Goal: Information Seeking & Learning: Find specific page/section

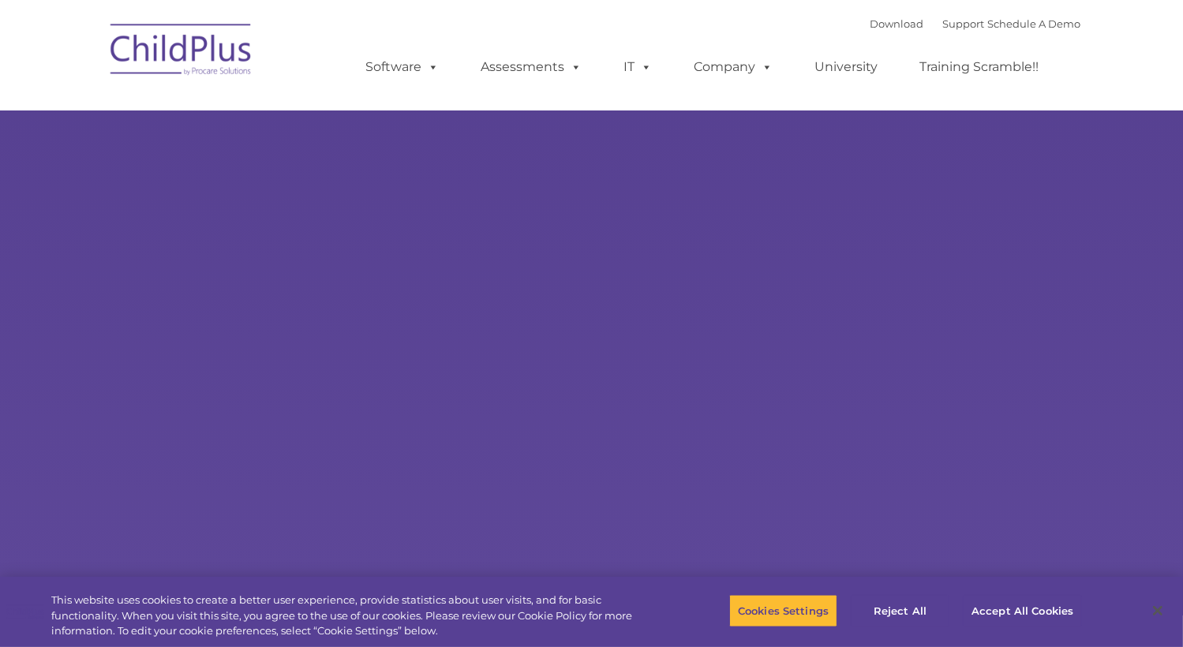
select select "MEDIUM"
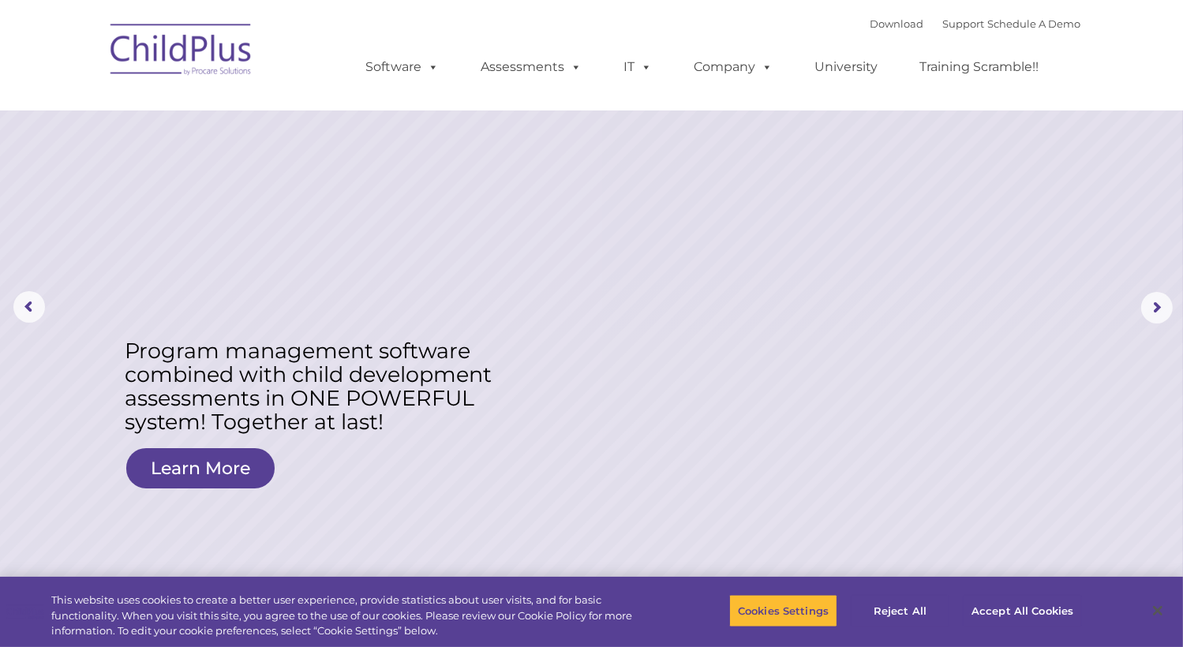
click at [394, 154] on rs-layer at bounding box center [591, 308] width 1183 height 616
drag, startPoint x: 394, startPoint y: 154, endPoint x: 652, endPoint y: 174, distance: 258.9
click at [652, 174] on rs-layer at bounding box center [591, 308] width 1183 height 616
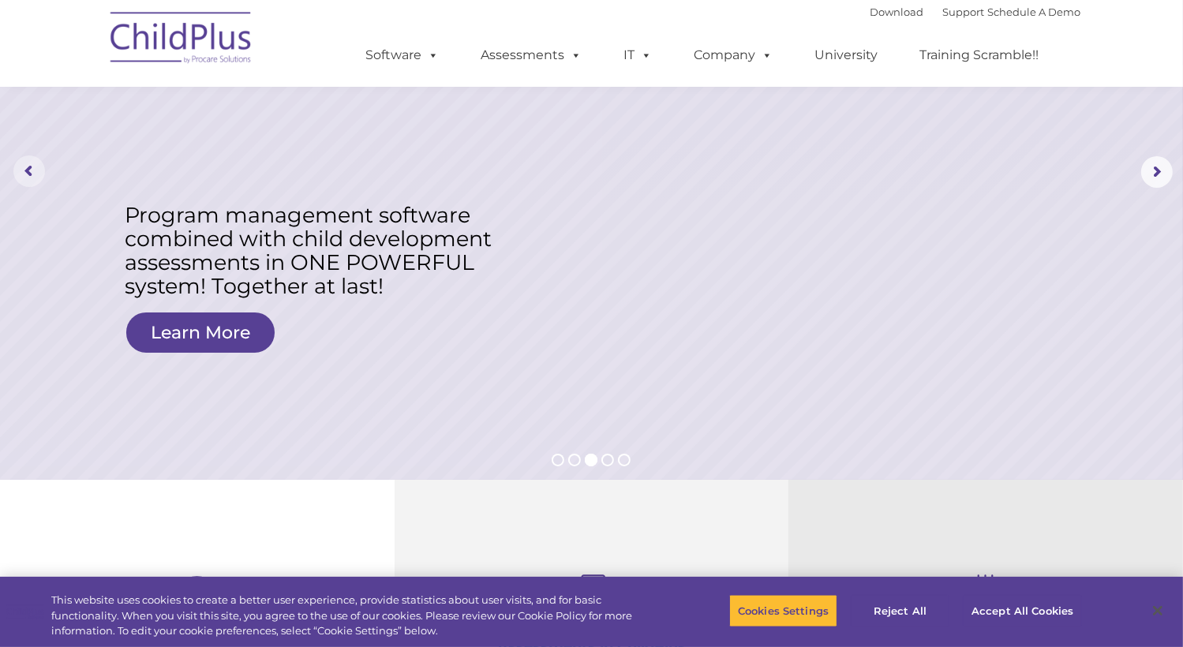
click at [24, 166] on rs-arrow at bounding box center [29, 171] width 32 height 32
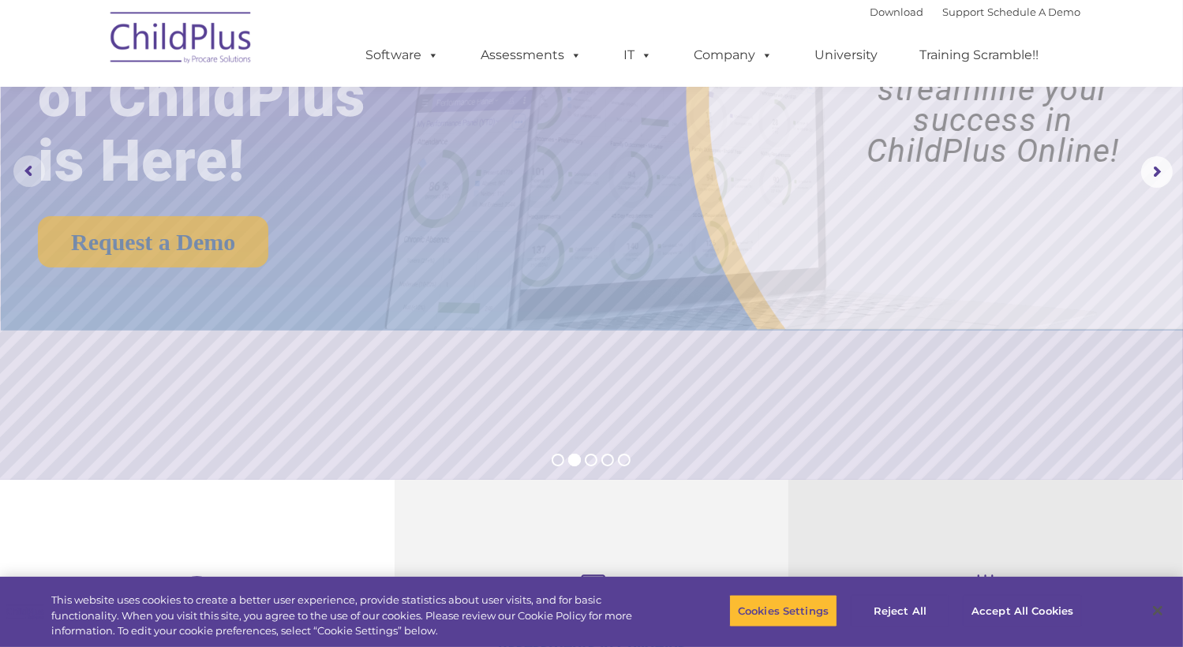
click at [24, 166] on rs-arrow at bounding box center [29, 171] width 32 height 32
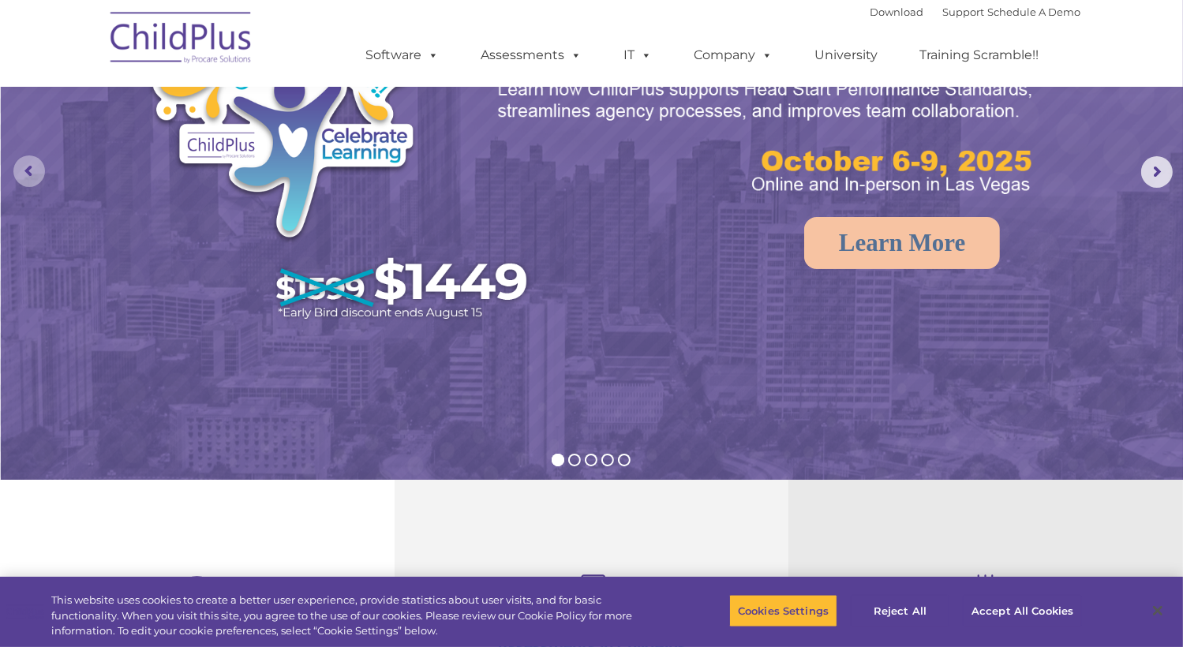
click at [24, 166] on rs-arrow at bounding box center [29, 171] width 32 height 32
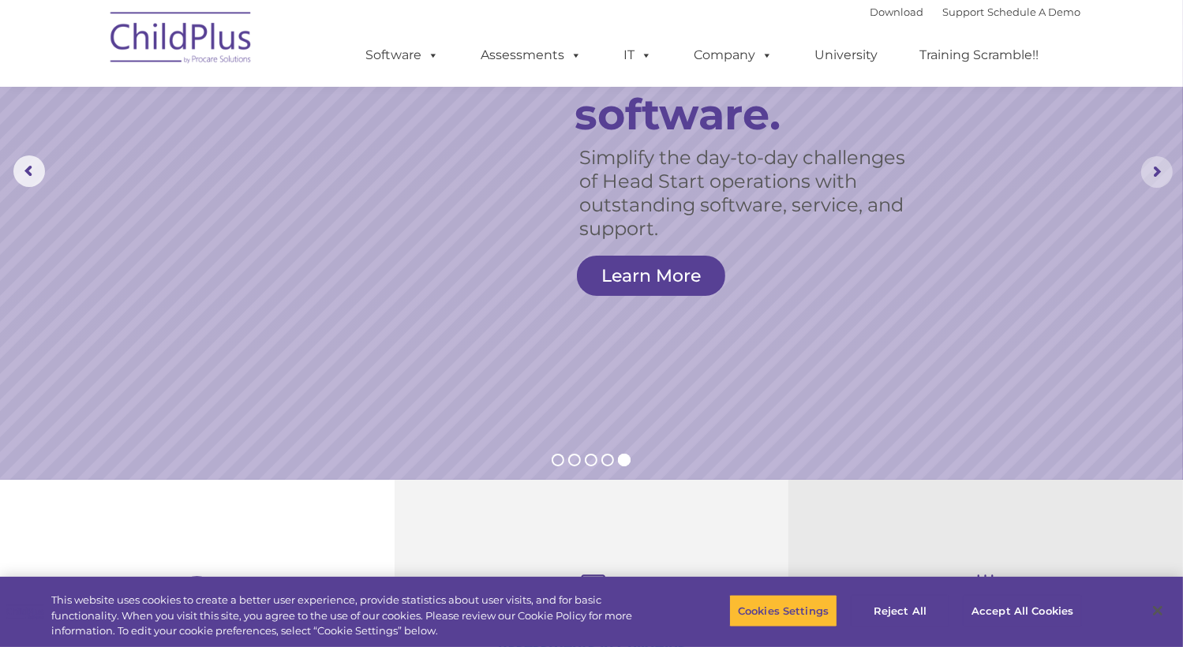
click at [1157, 168] on rs-arrow at bounding box center [1157, 172] width 32 height 32
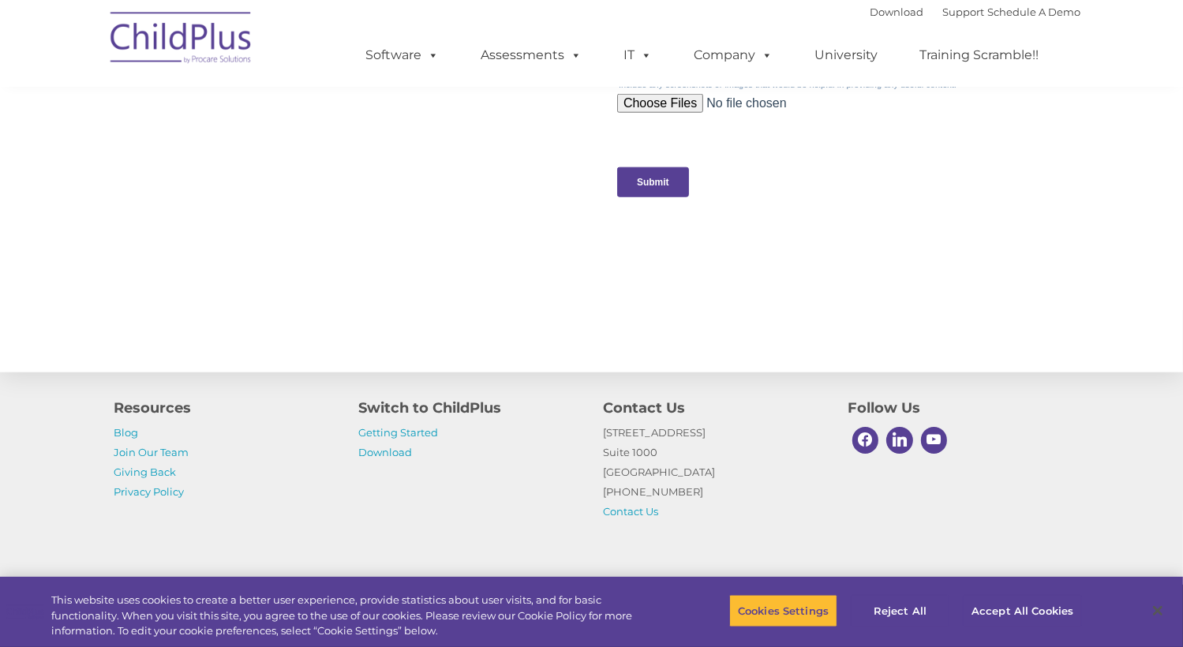
scroll to position [1678, 0]
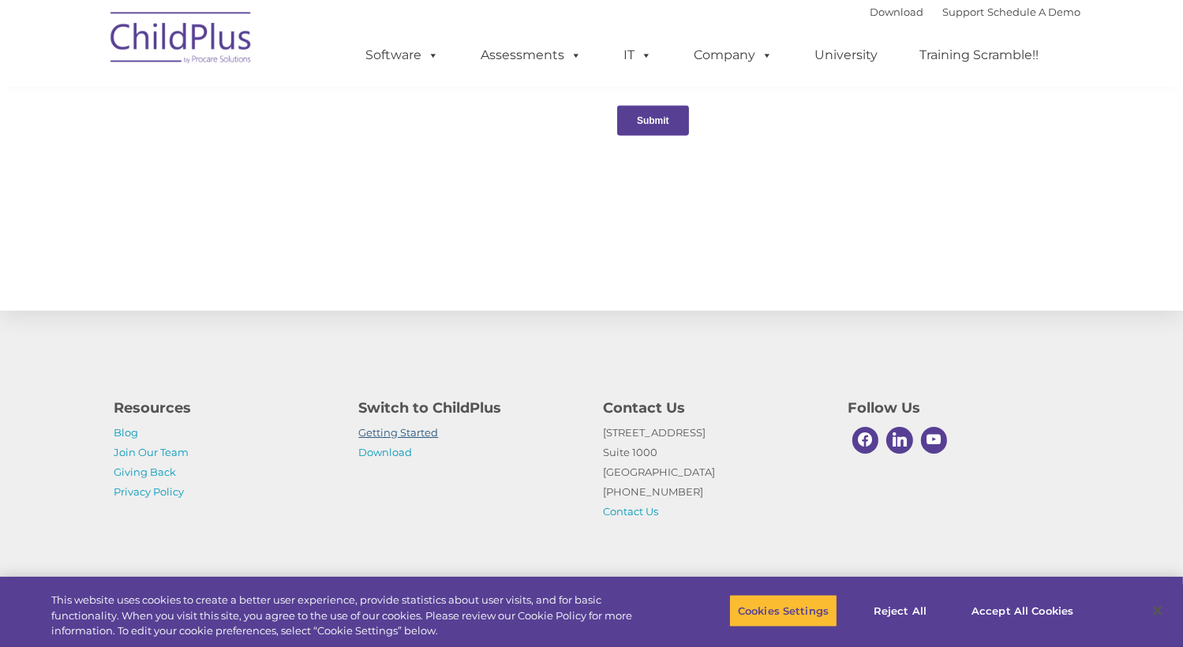
click at [401, 433] on link "Getting Started" at bounding box center [399, 432] width 80 height 13
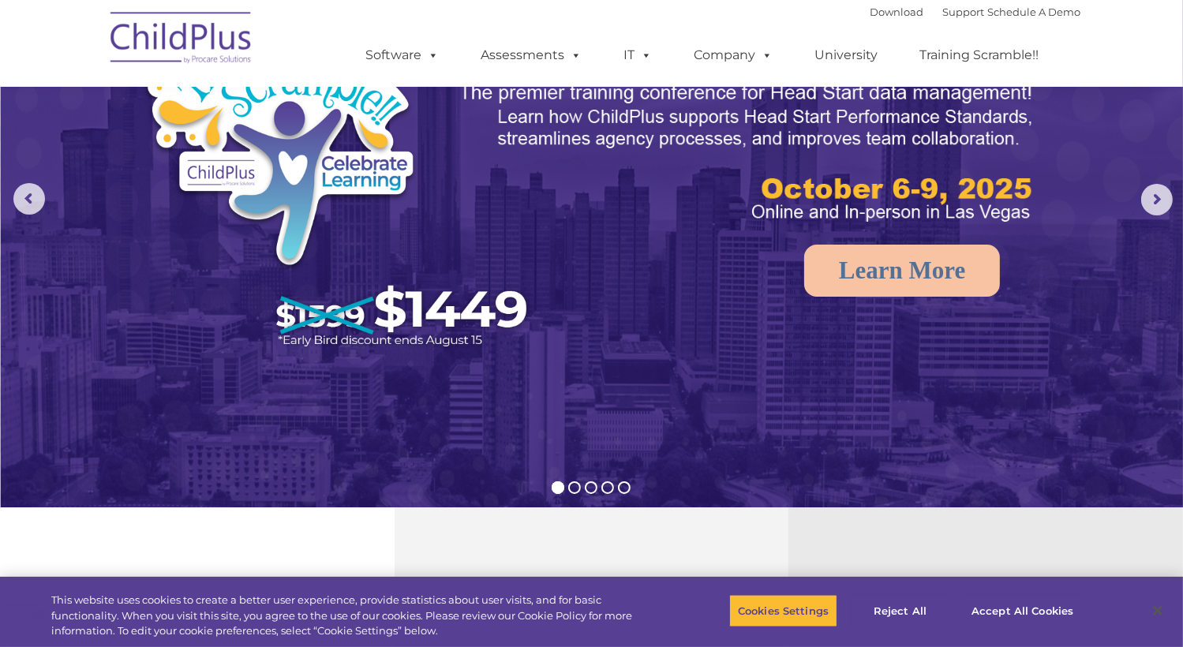
scroll to position [0, 0]
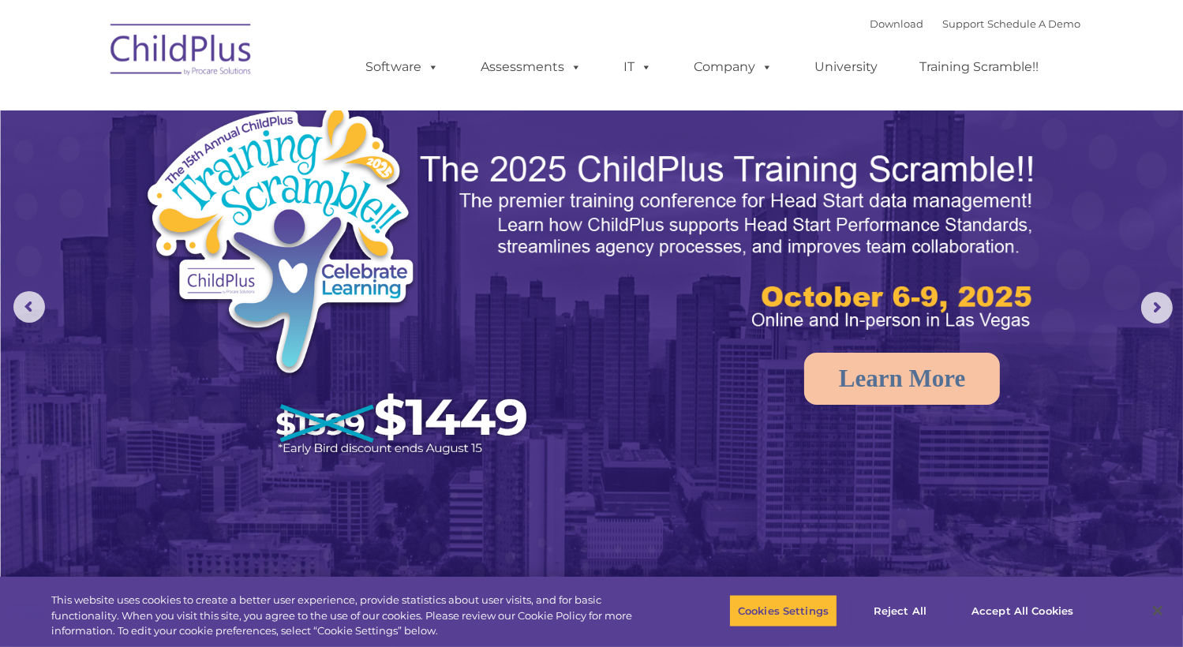
click at [180, 58] on img at bounding box center [182, 52] width 158 height 79
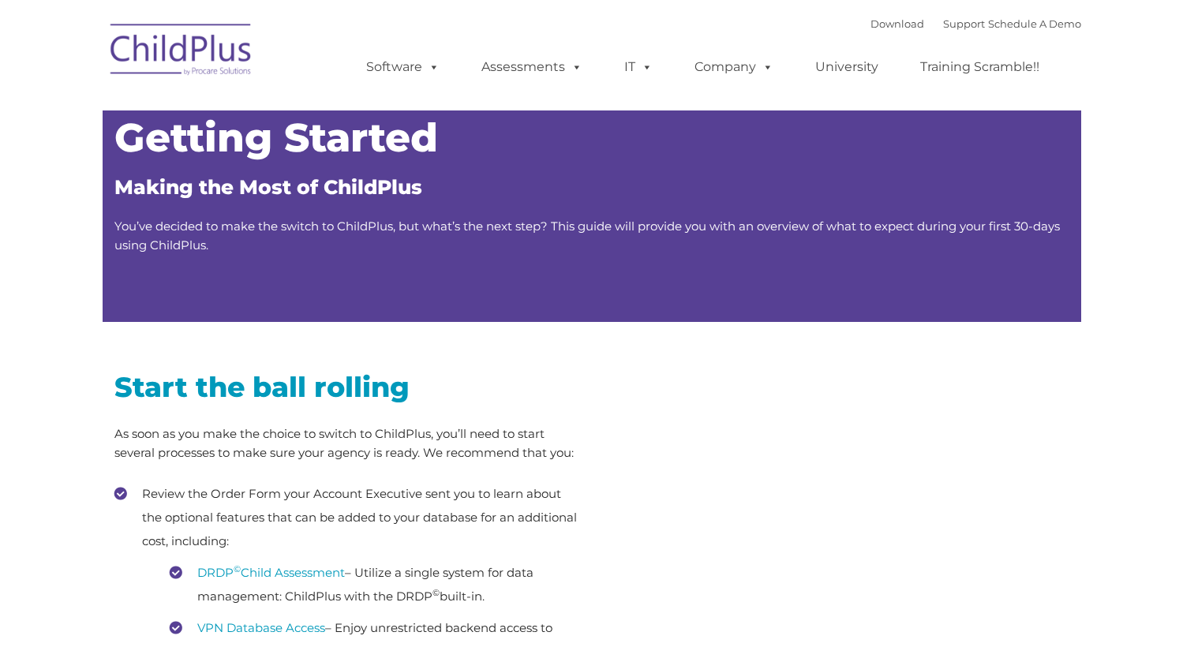
type input ""
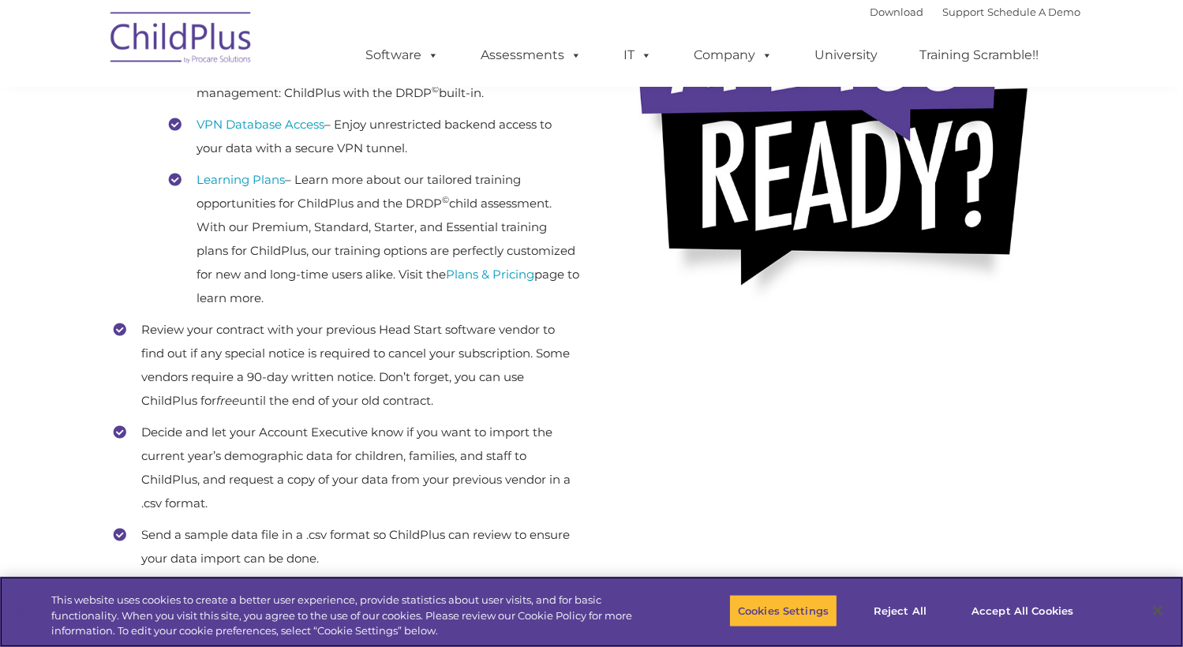
scroll to position [518, 0]
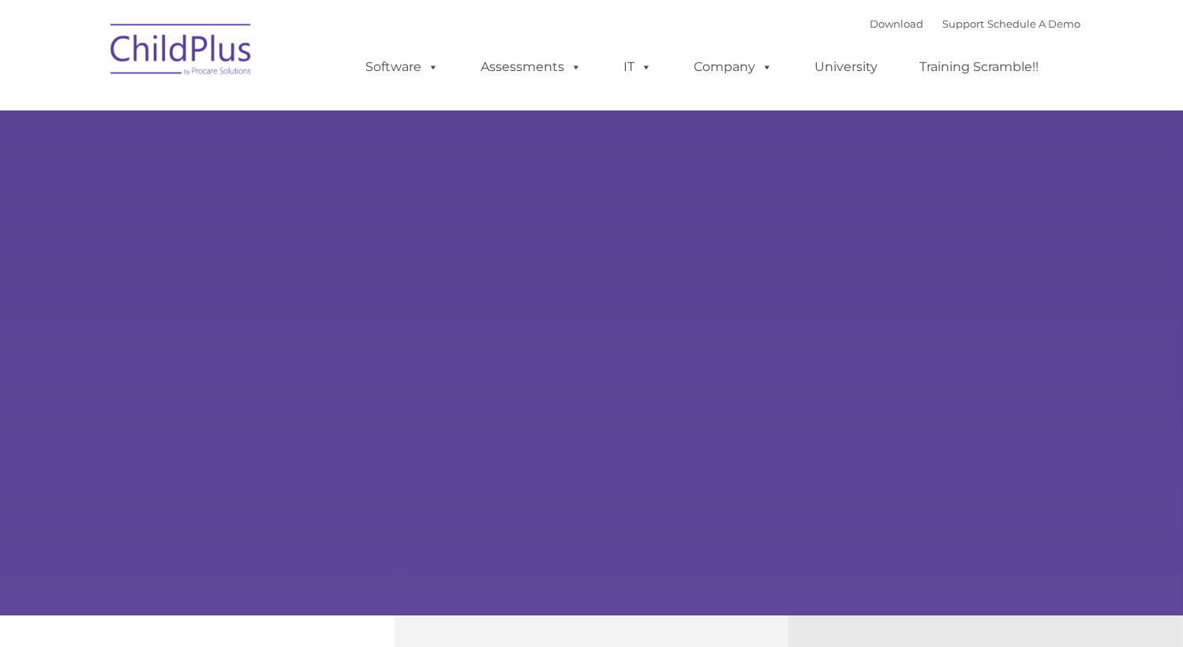
type input ""
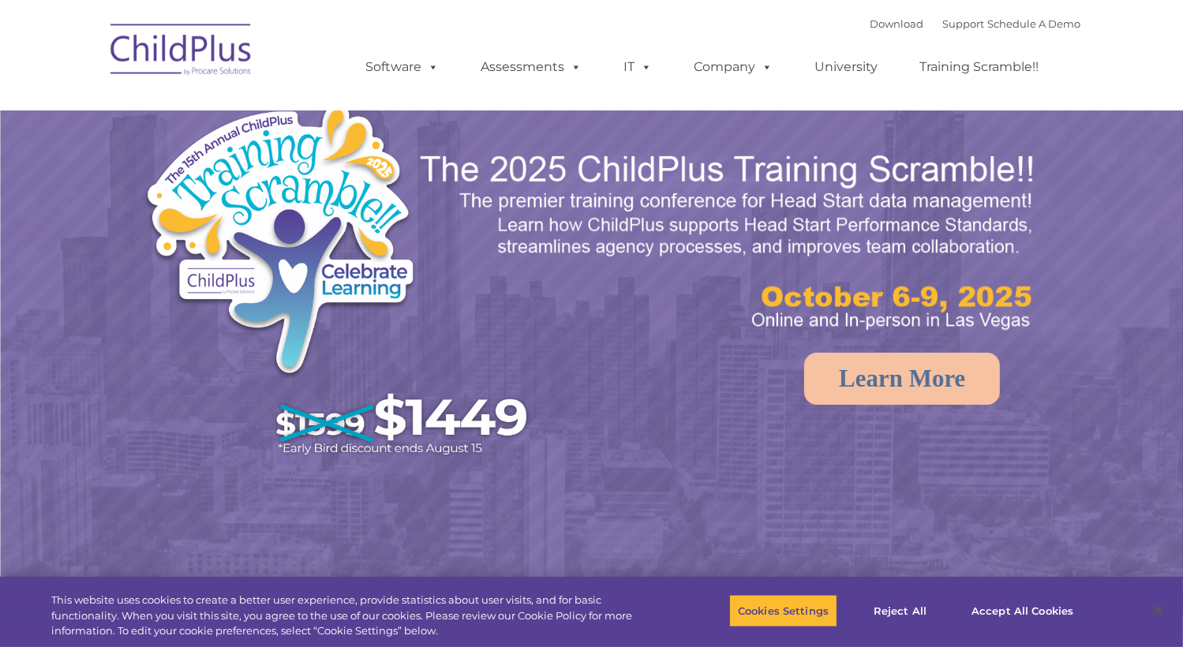
select select "MEDIUM"
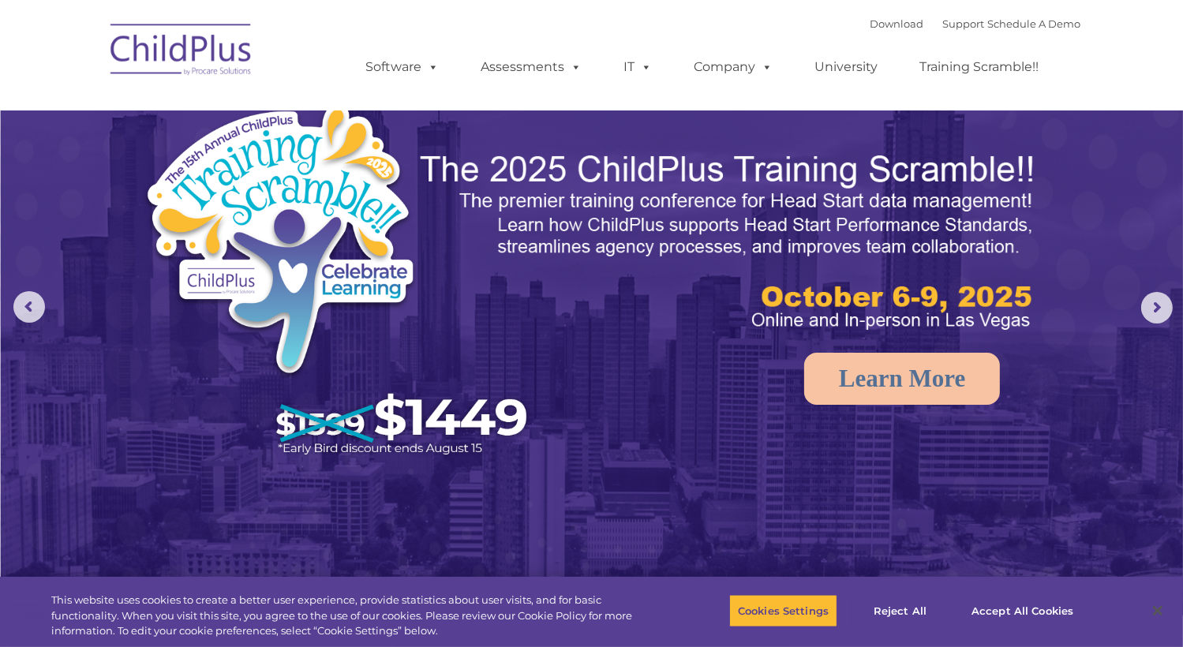
click at [967, 88] on ul "Software ChildPlus: The original and most widely-used Head Start data managemen…" at bounding box center [708, 67] width 747 height 63
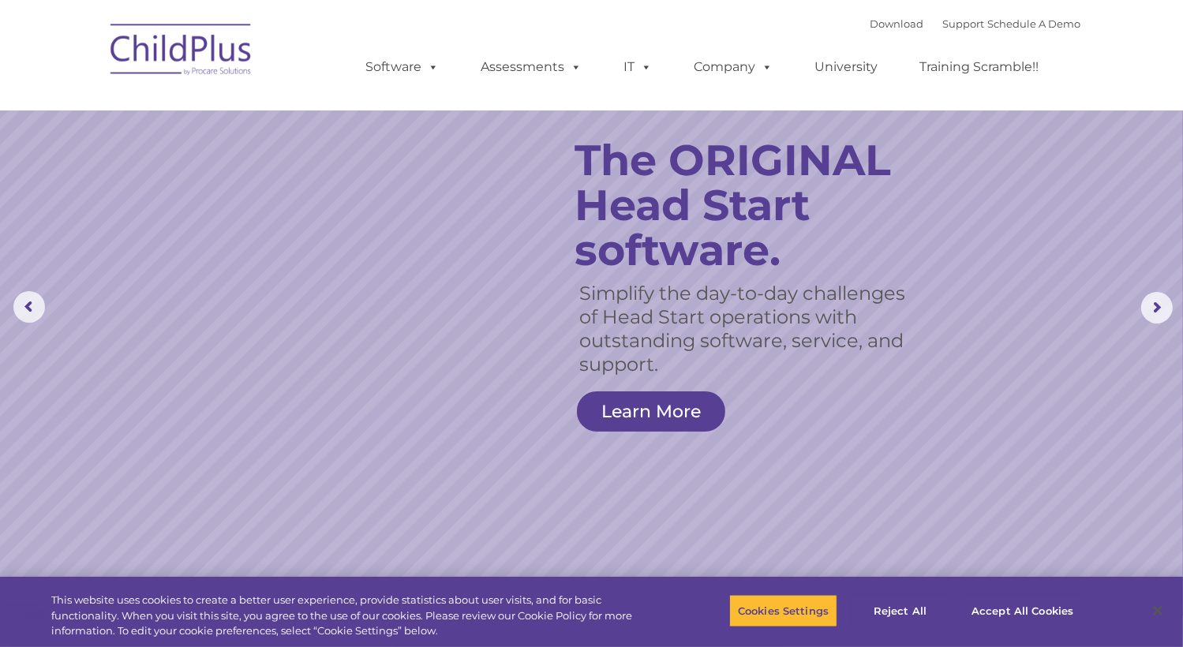
click at [174, 63] on img at bounding box center [182, 52] width 158 height 79
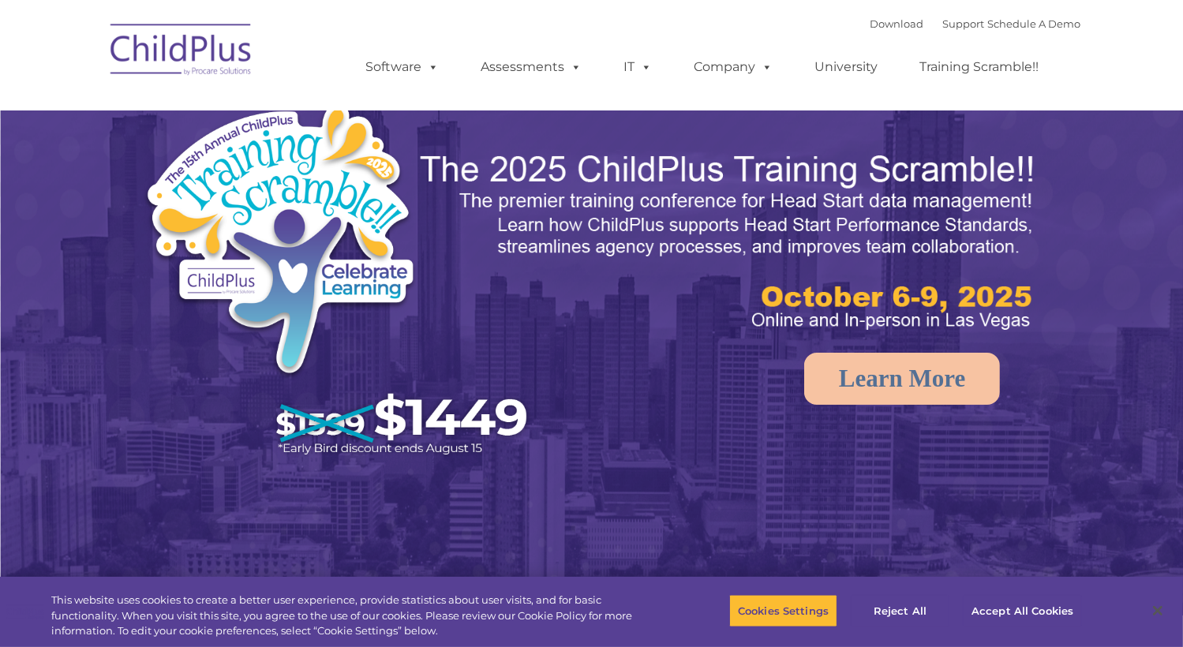
select select "MEDIUM"
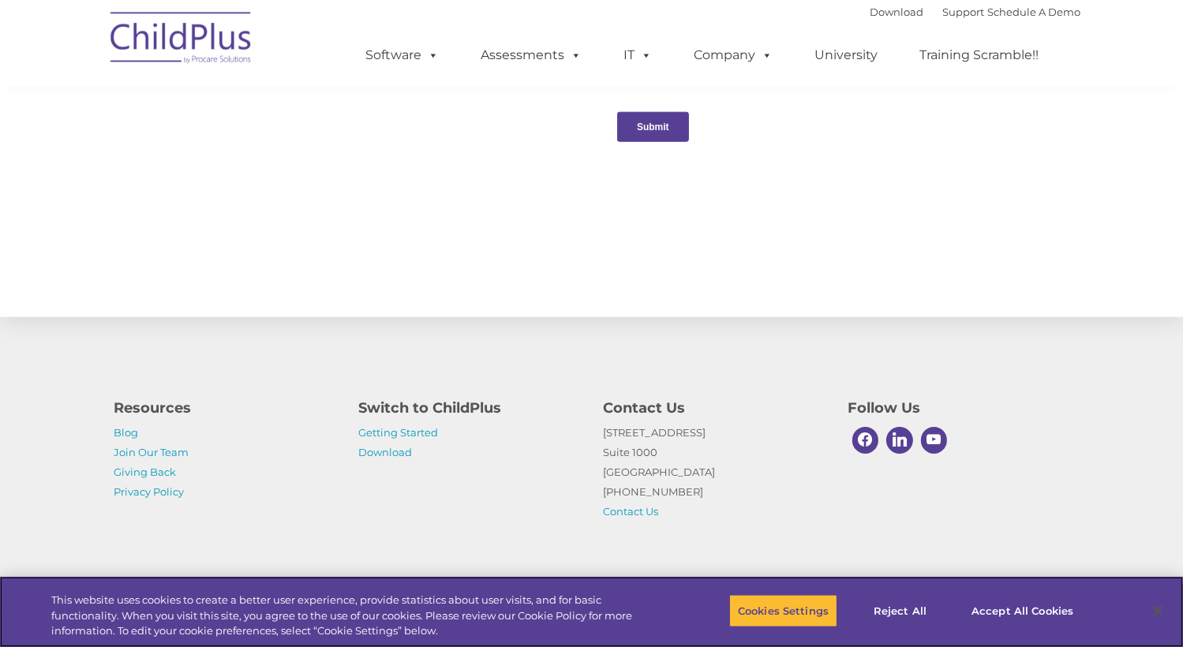
scroll to position [1678, 0]
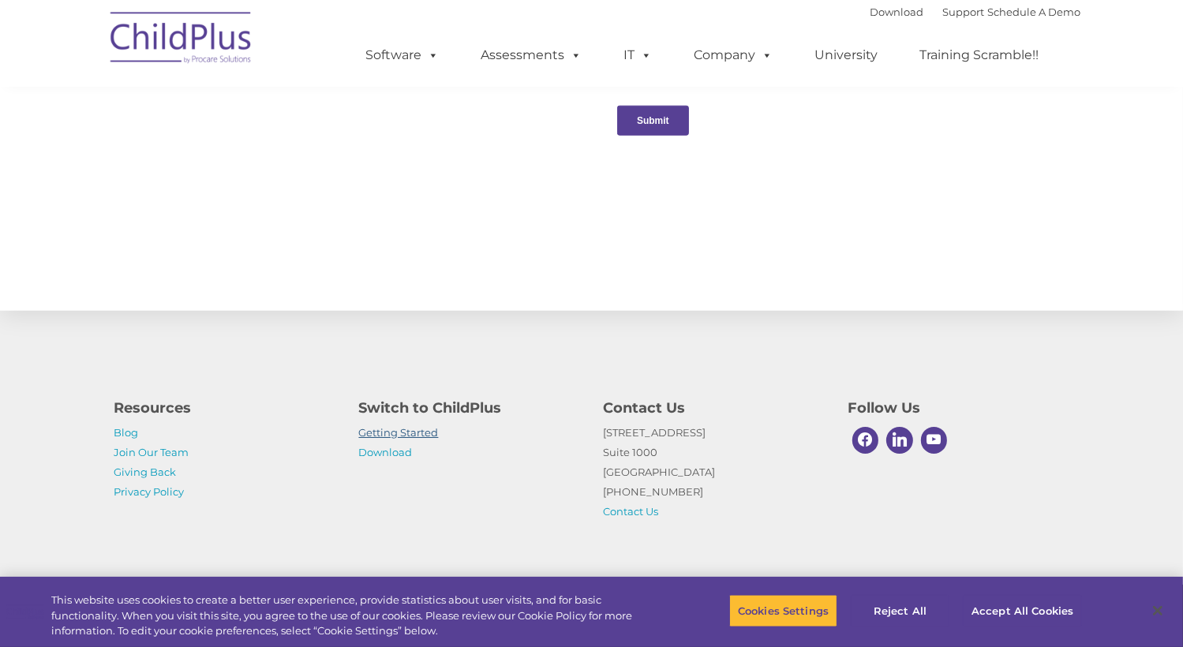
click at [391, 431] on link "Getting Started" at bounding box center [399, 432] width 80 height 13
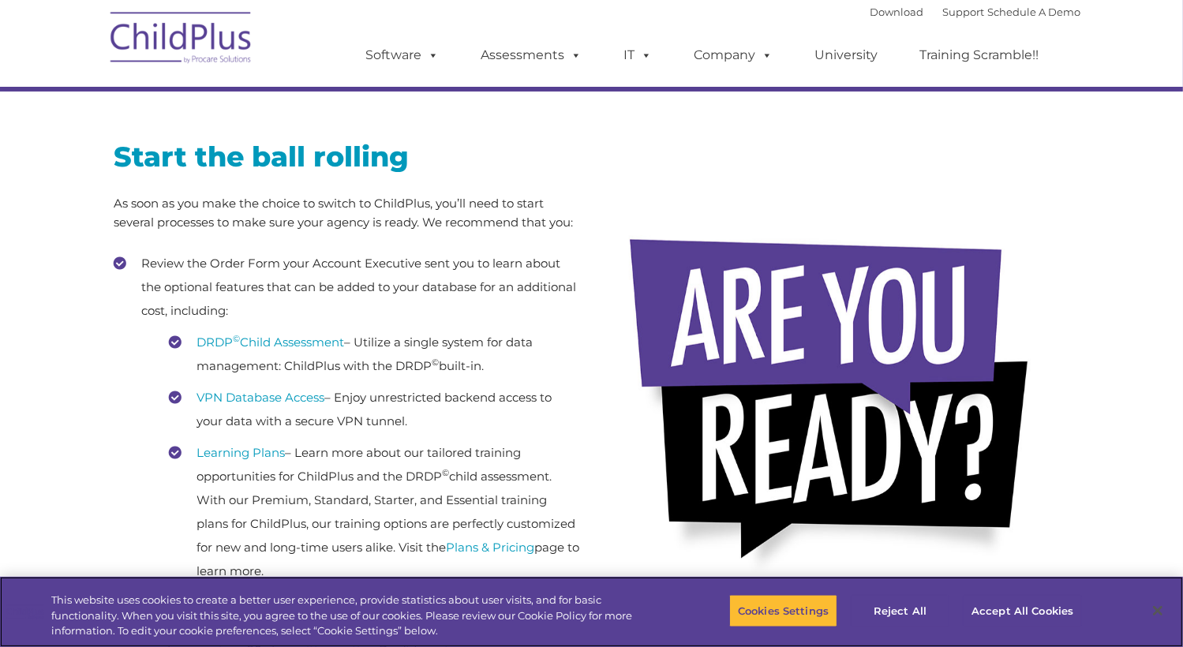
scroll to position [230, 0]
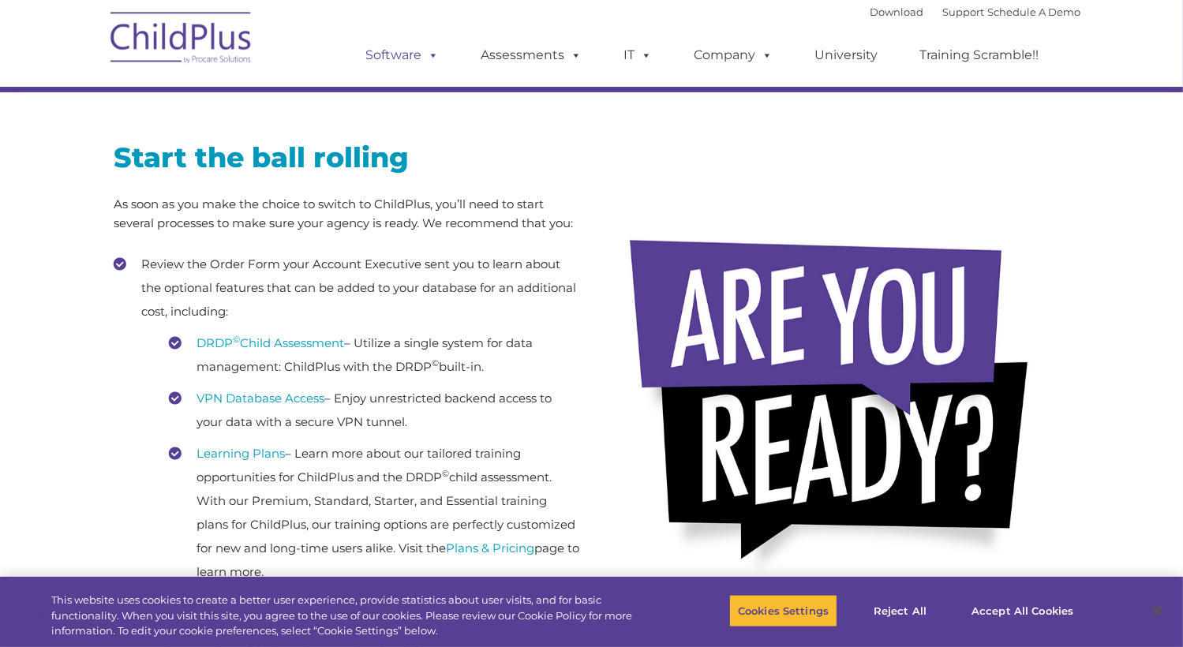
click at [448, 59] on link "Software" at bounding box center [402, 55] width 105 height 32
click at [502, 59] on link "Assessments" at bounding box center [532, 55] width 133 height 32
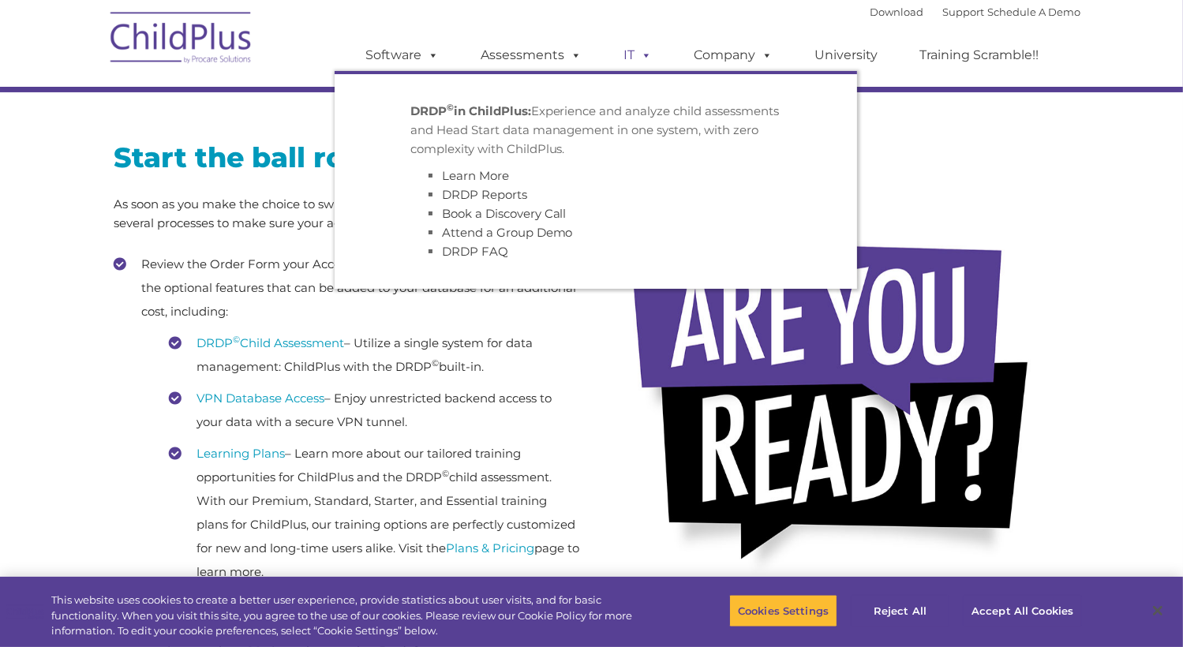
click at [634, 64] on link "IT" at bounding box center [639, 55] width 60 height 32
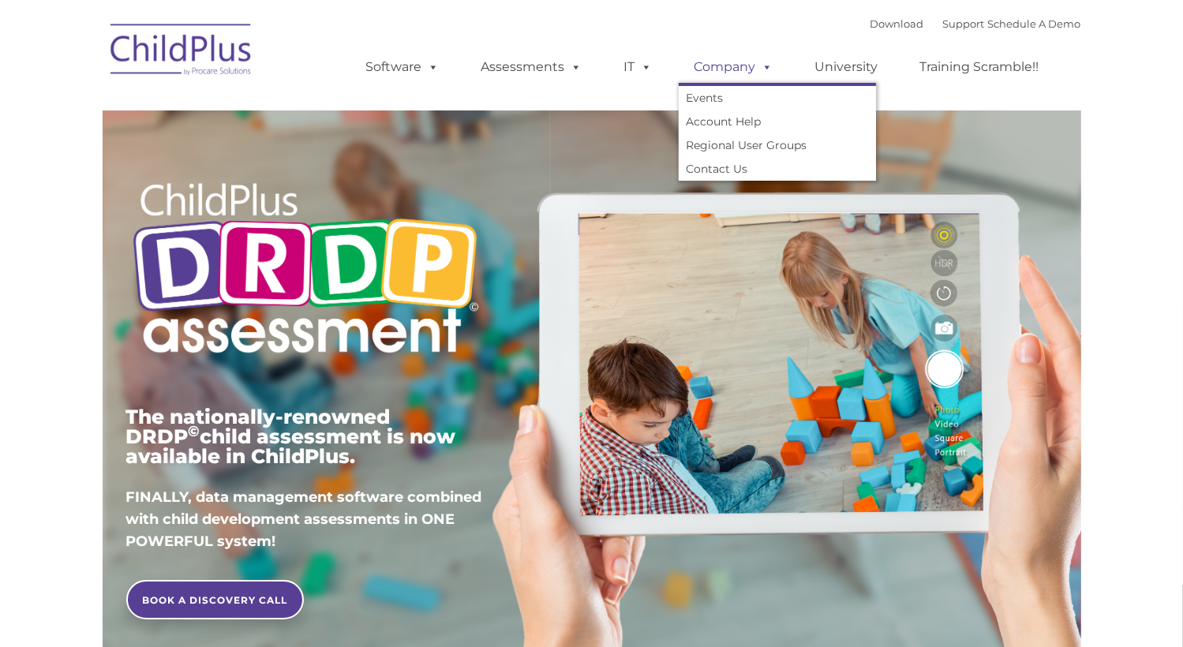
type input ""
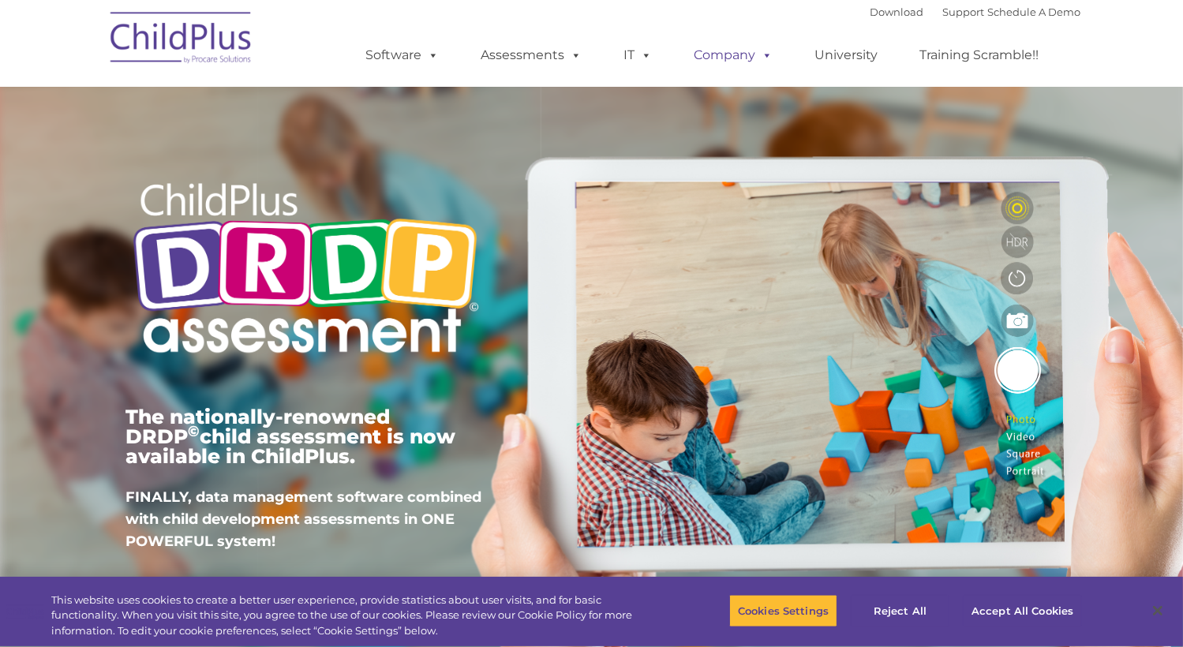
click at [774, 60] on link "Company" at bounding box center [734, 55] width 110 height 32
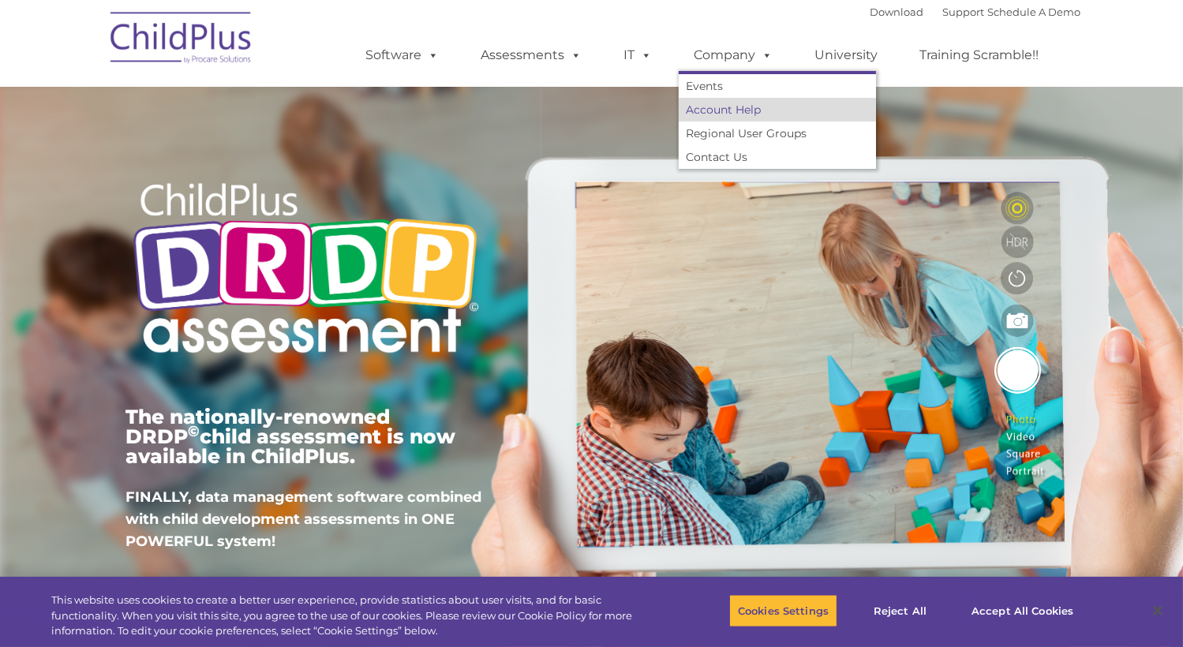
click at [748, 115] on link "Account Help" at bounding box center [777, 110] width 197 height 24
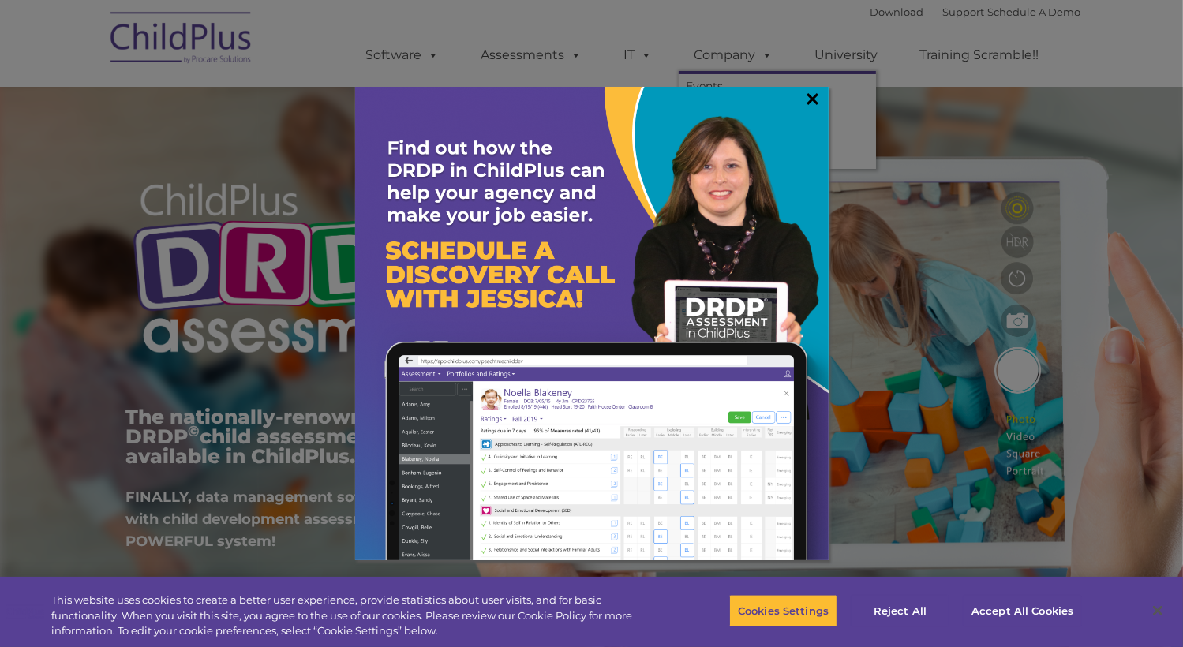
click at [808, 107] on link "×" at bounding box center [813, 99] width 18 height 16
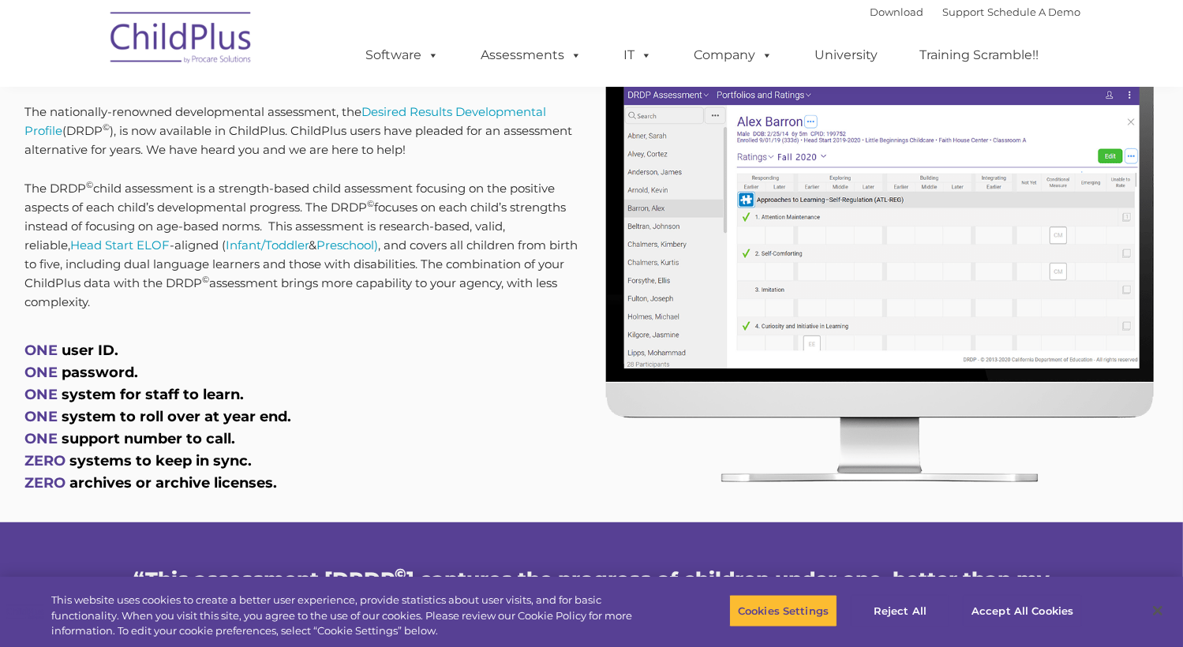
scroll to position [695, 0]
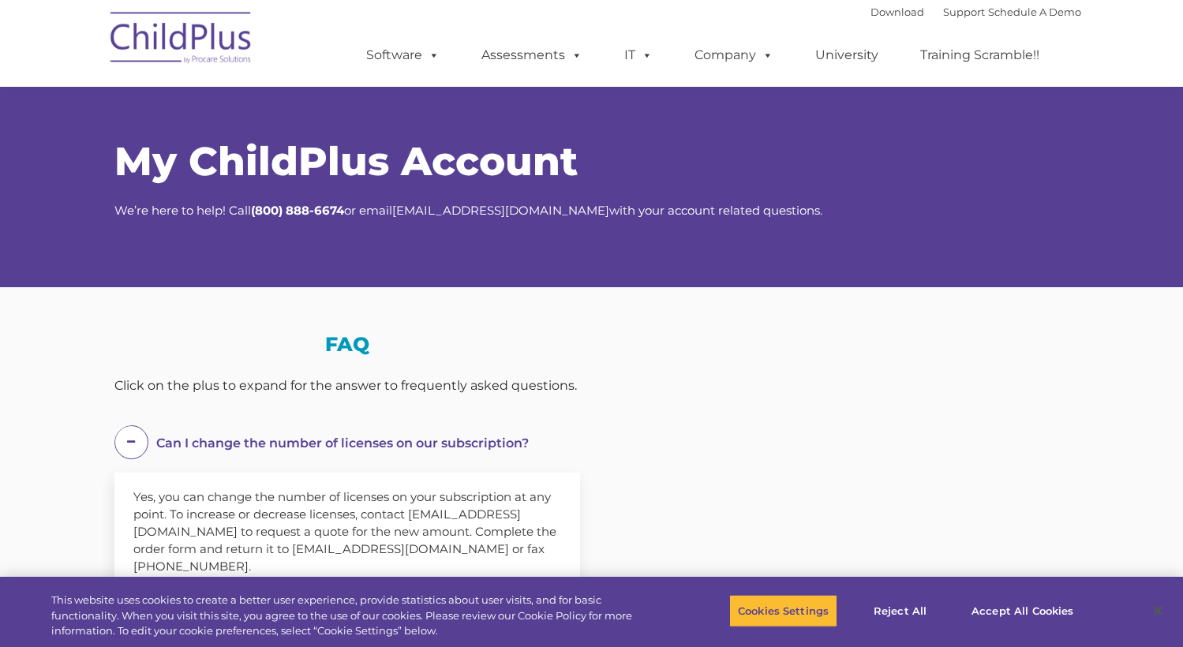
scroll to position [224, 0]
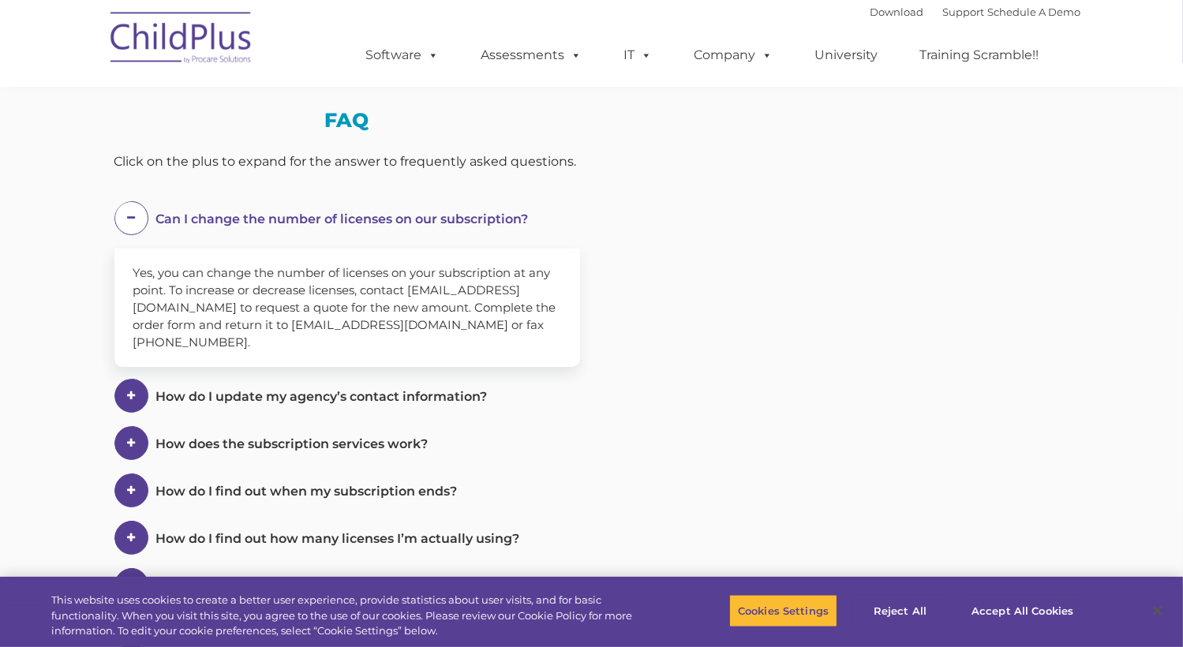
select select "MEDIUM"
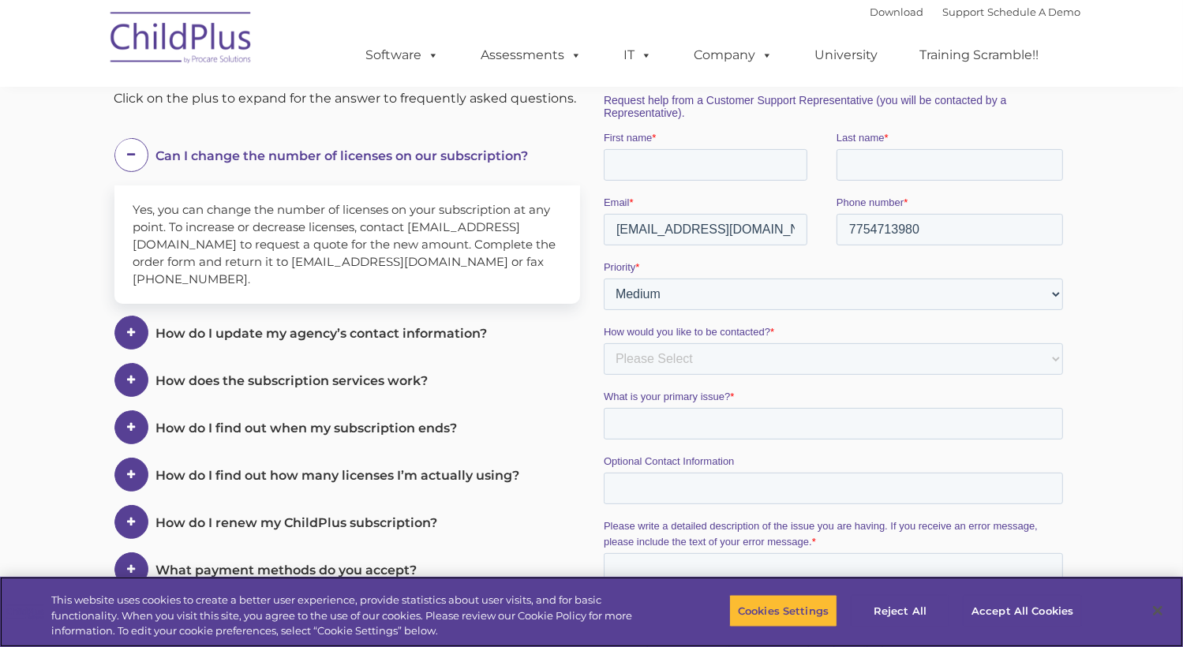
scroll to position [287, 0]
click at [916, 605] on button "Reject All" at bounding box center [900, 610] width 99 height 33
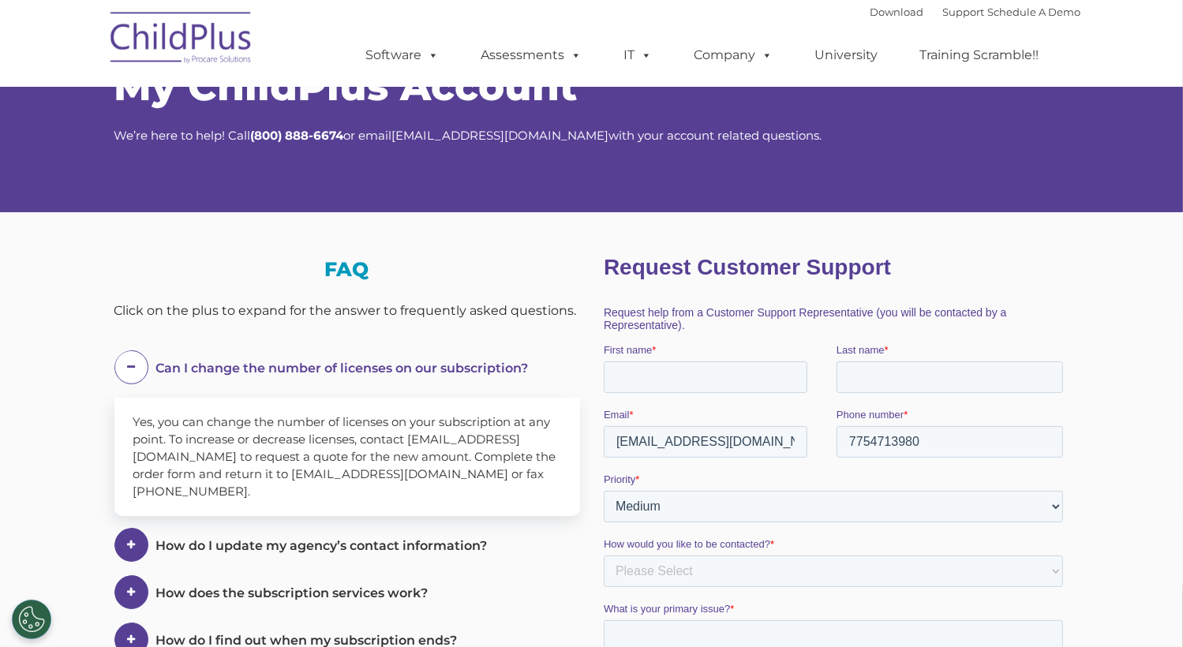
scroll to position [0, 0]
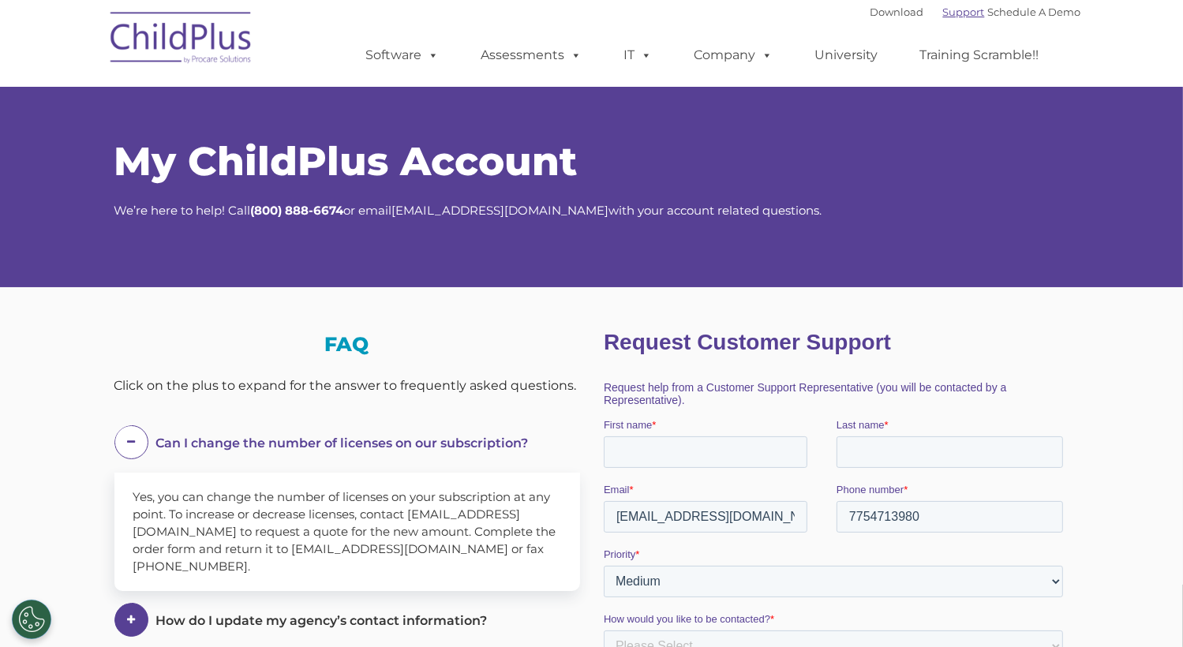
click at [943, 8] on link "Support" at bounding box center [964, 12] width 42 height 13
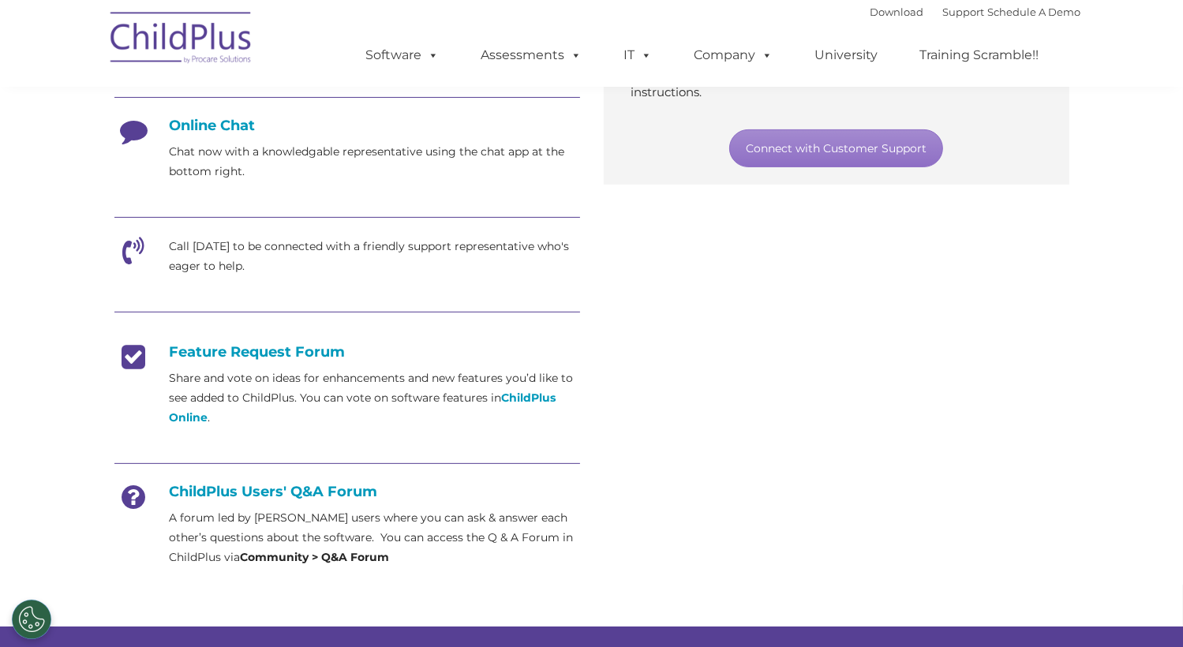
scroll to position [504, 0]
